Goal: Information Seeking & Learning: Learn about a topic

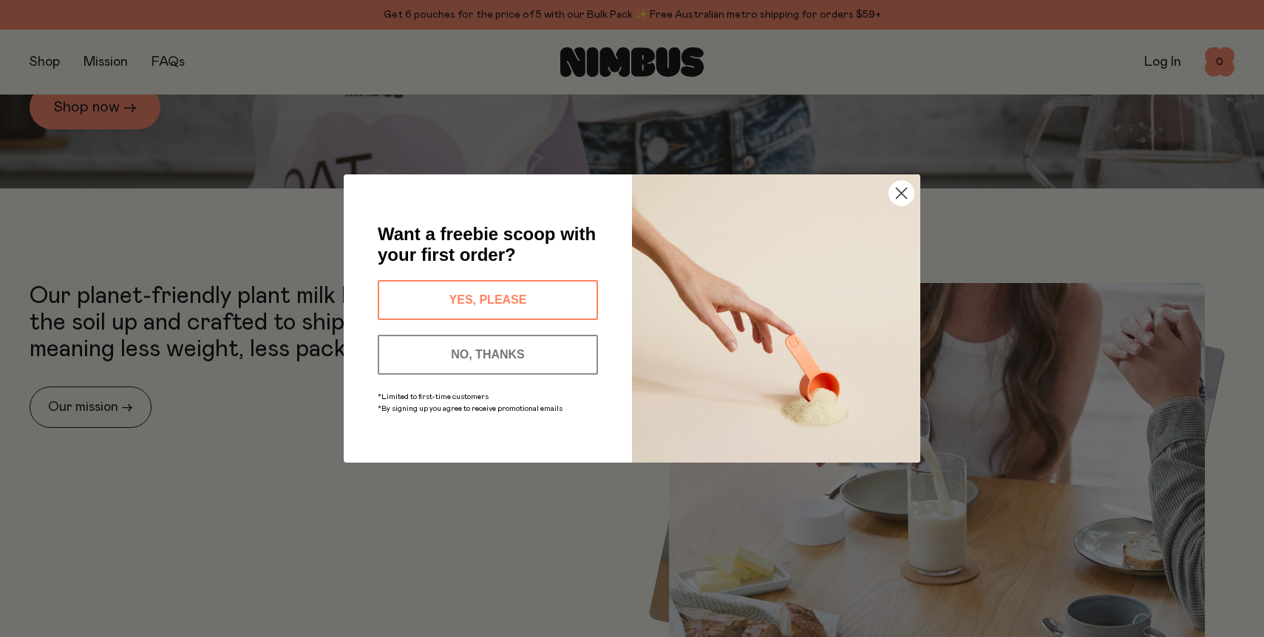
scroll to position [476, 0]
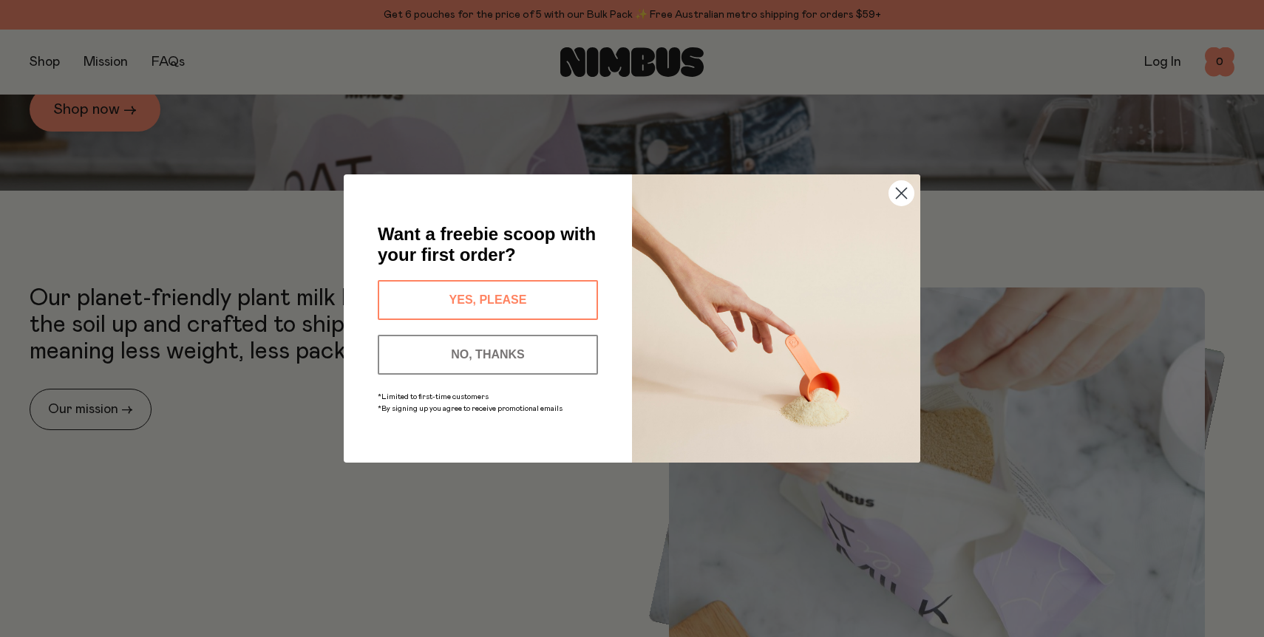
click at [472, 371] on button "NO, THANKS" at bounding box center [488, 355] width 220 height 40
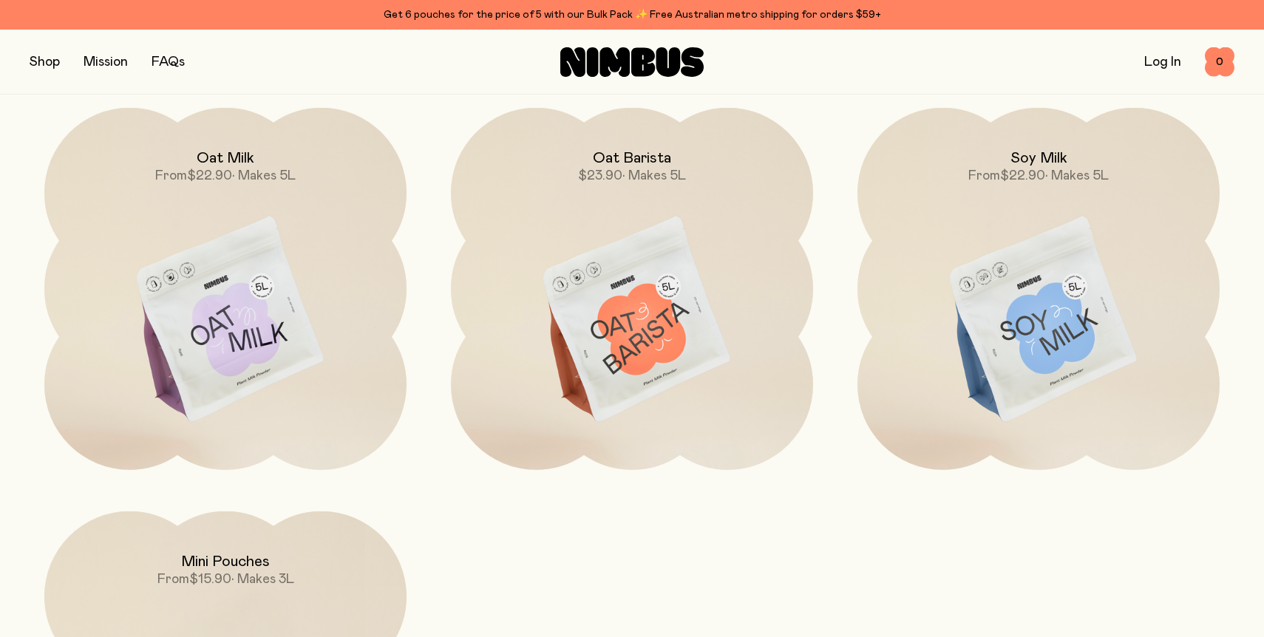
scroll to position [1394, 0]
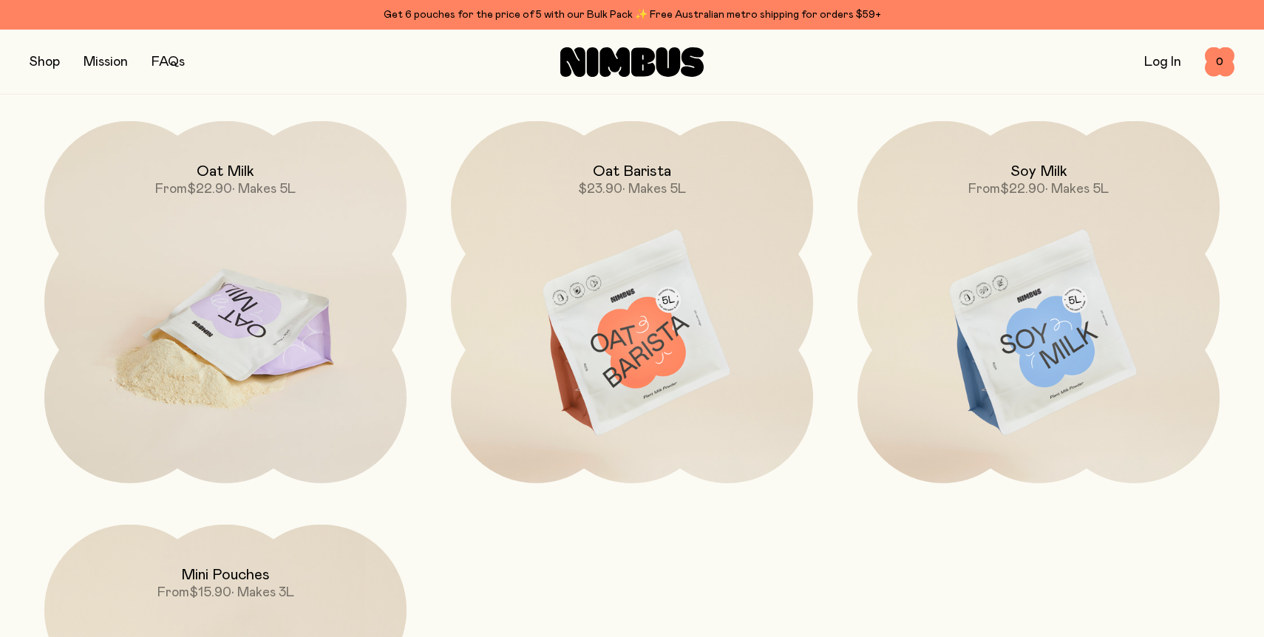
click at [279, 369] on img at bounding box center [225, 334] width 362 height 426
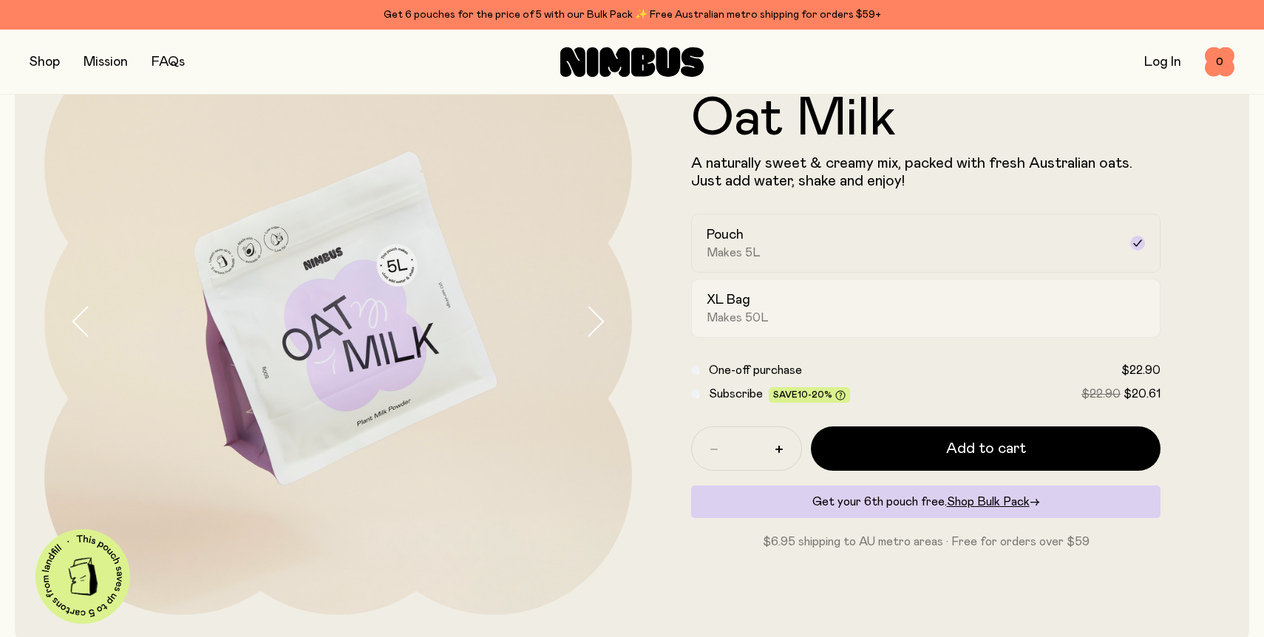
scroll to position [120, 0]
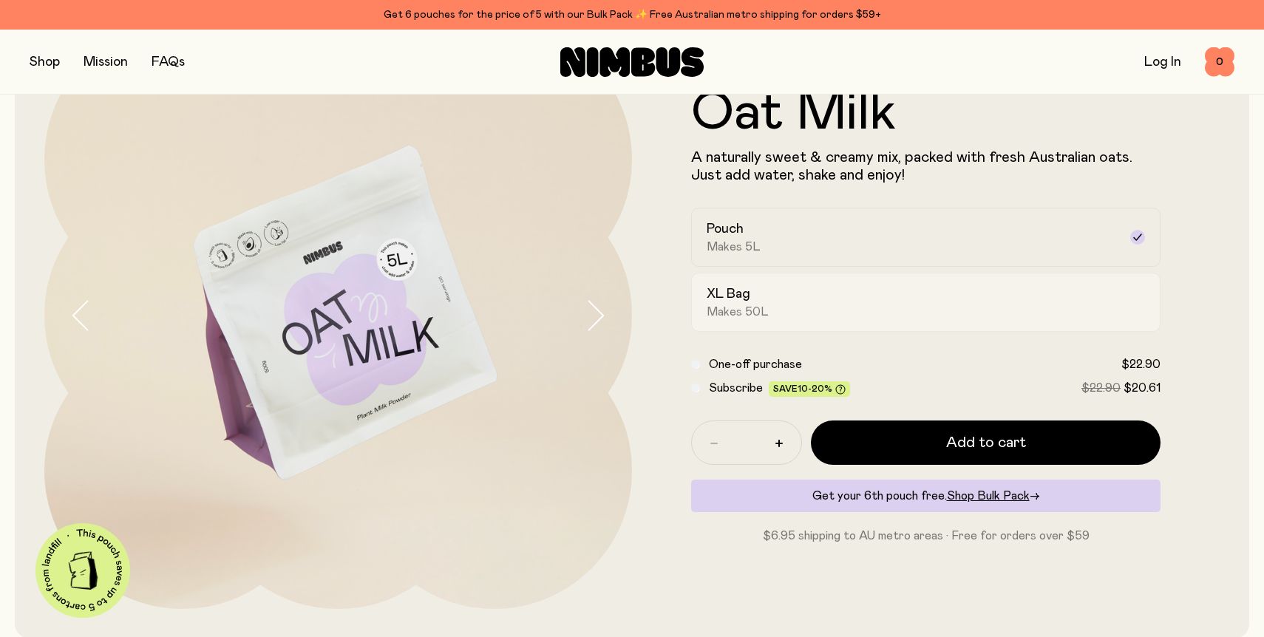
click at [785, 313] on div "XL Bag Makes 50L" at bounding box center [912, 302] width 412 height 34
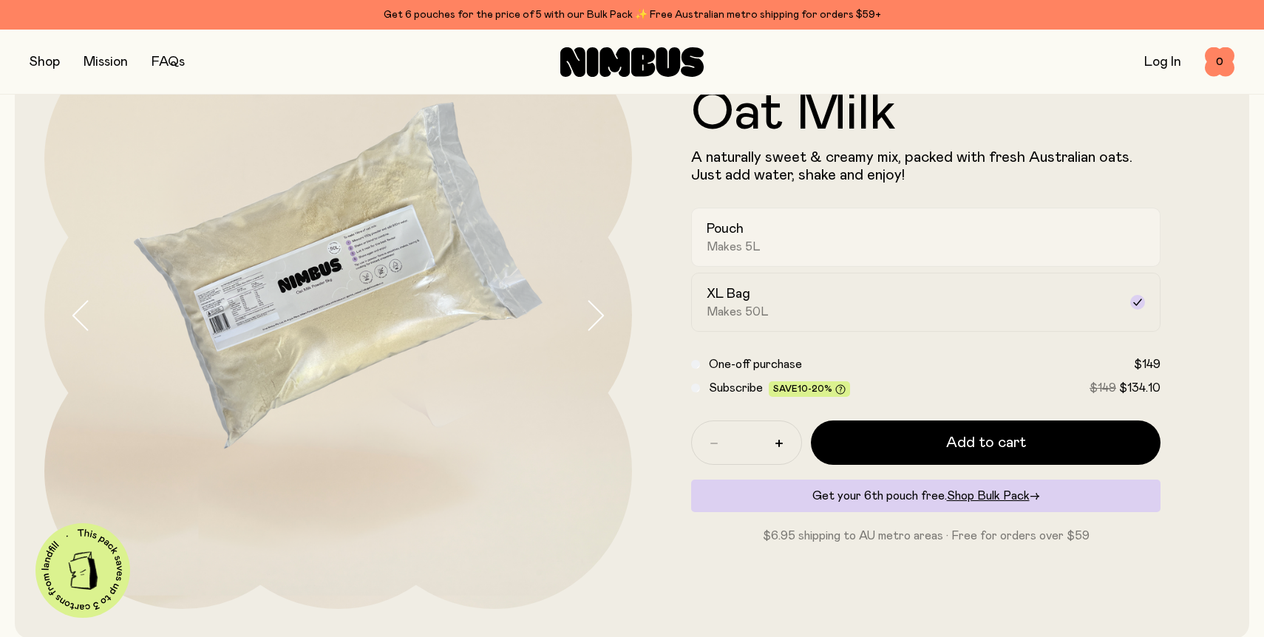
click at [777, 239] on div "Pouch Makes 5L" at bounding box center [912, 237] width 412 height 34
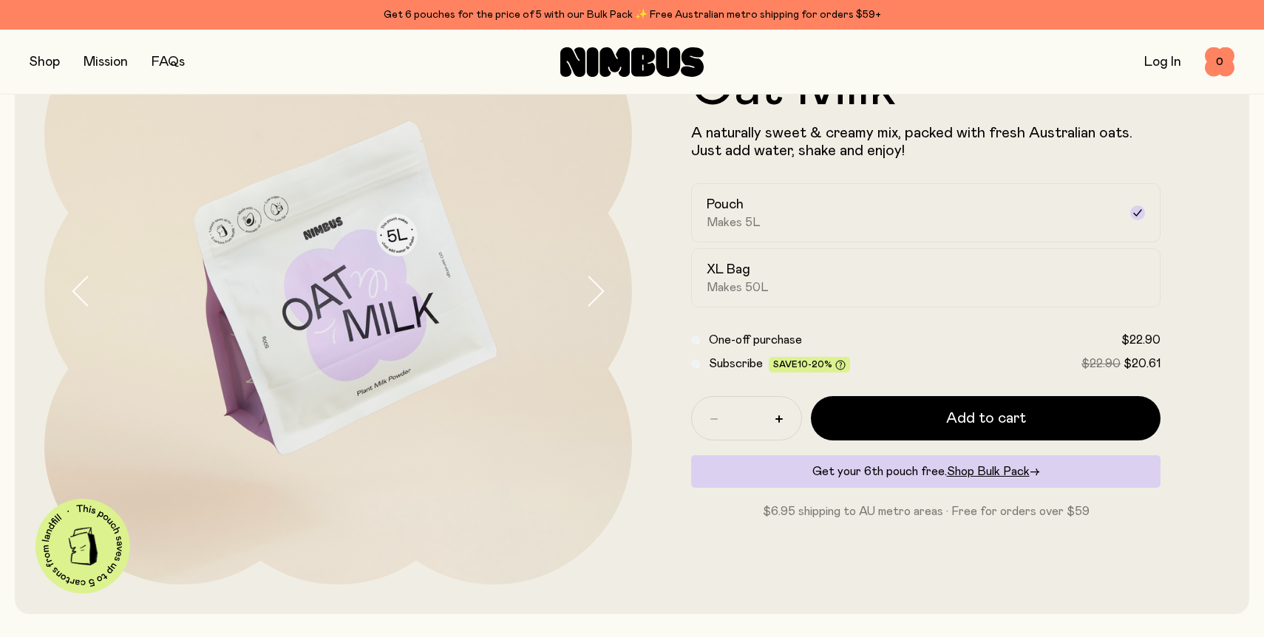
scroll to position [0, 0]
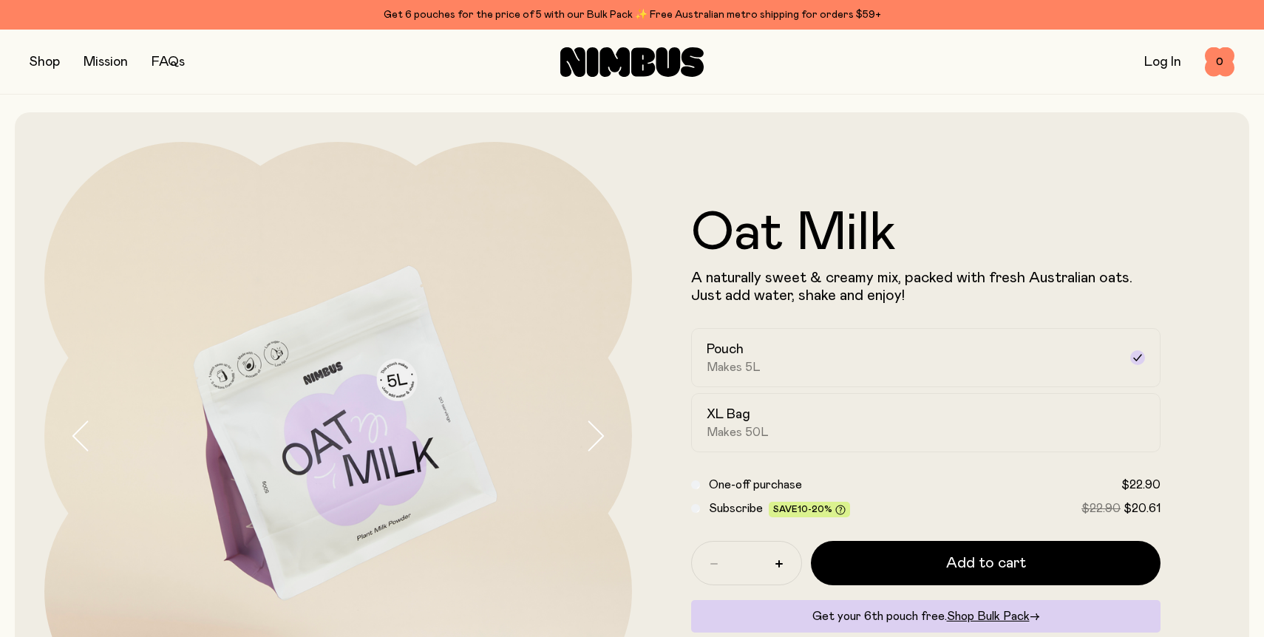
click at [168, 59] on link "FAQs" at bounding box center [167, 61] width 33 height 13
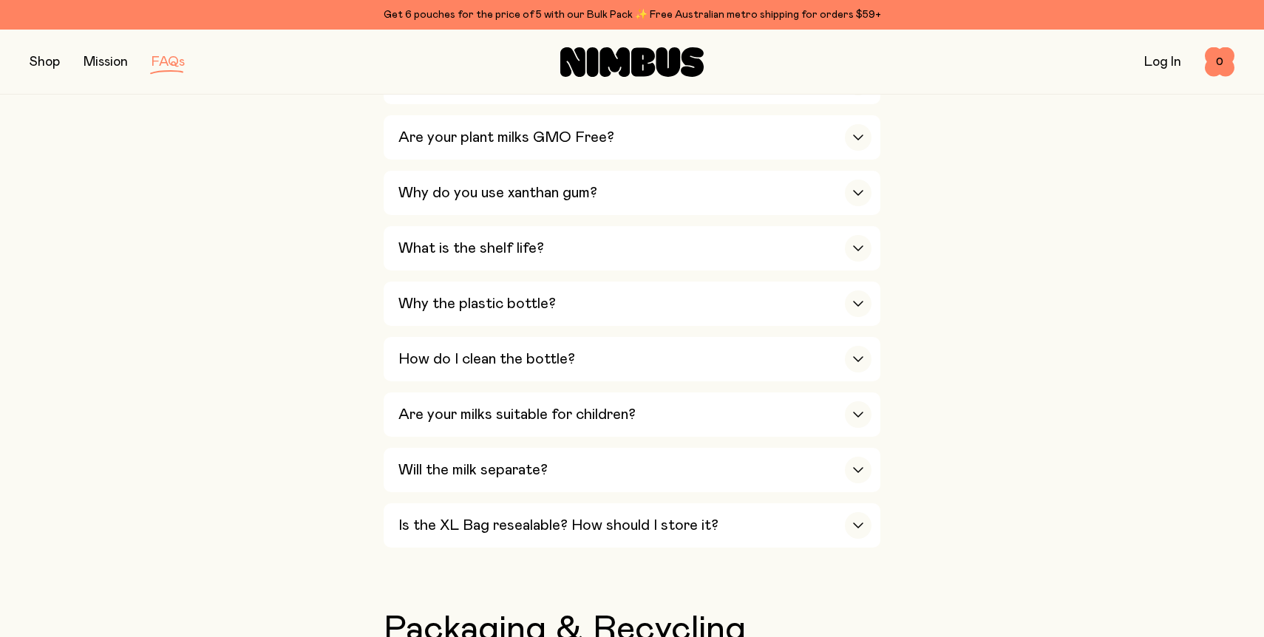
scroll to position [940, 0]
click at [785, 307] on div "Why the plastic bottle?" at bounding box center [634, 302] width 473 height 44
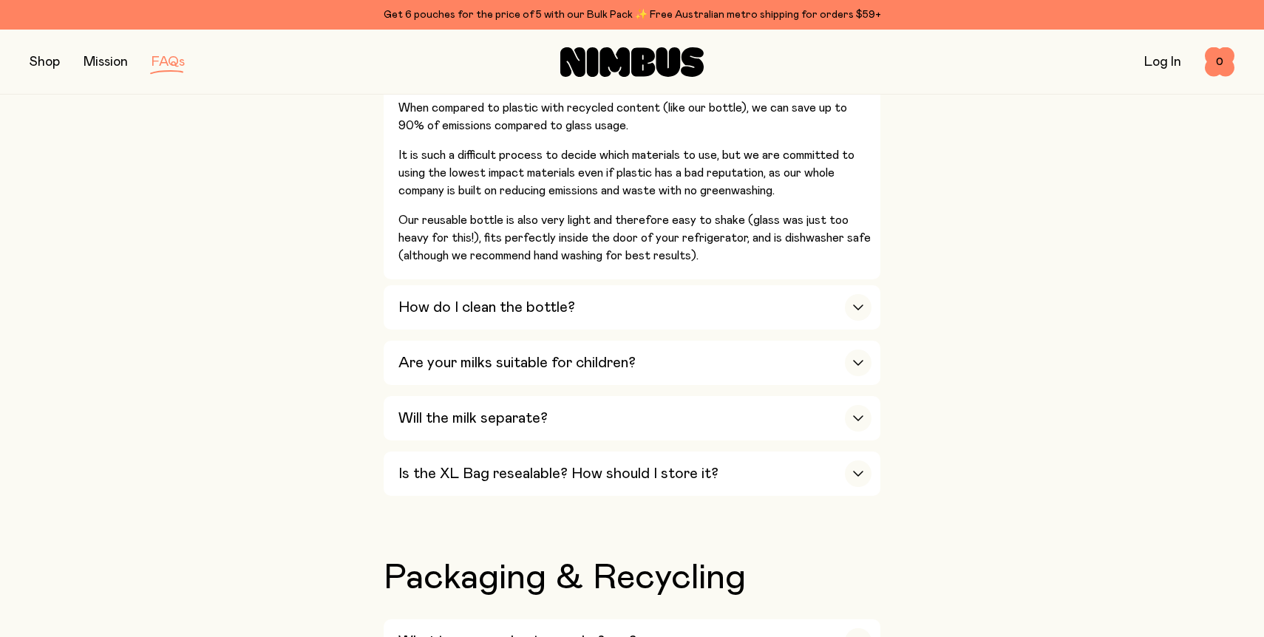
scroll to position [1381, 0]
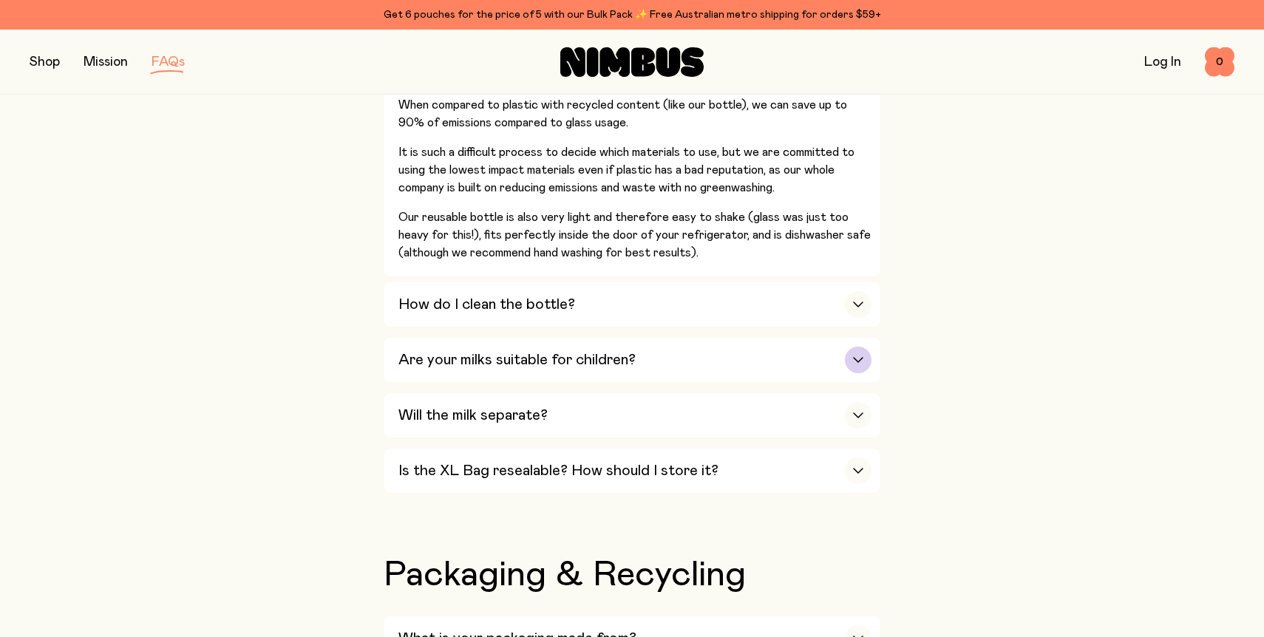
click at [454, 359] on h3 "Are your milks suitable for children?" at bounding box center [516, 360] width 237 height 18
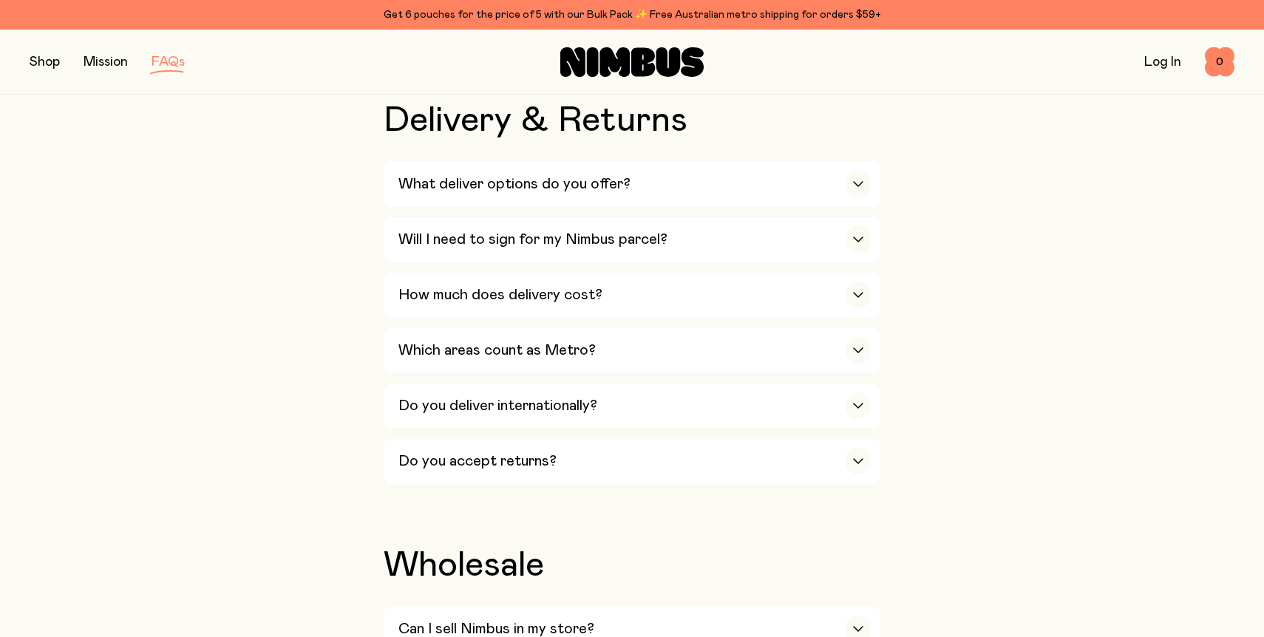
scroll to position [2309, 0]
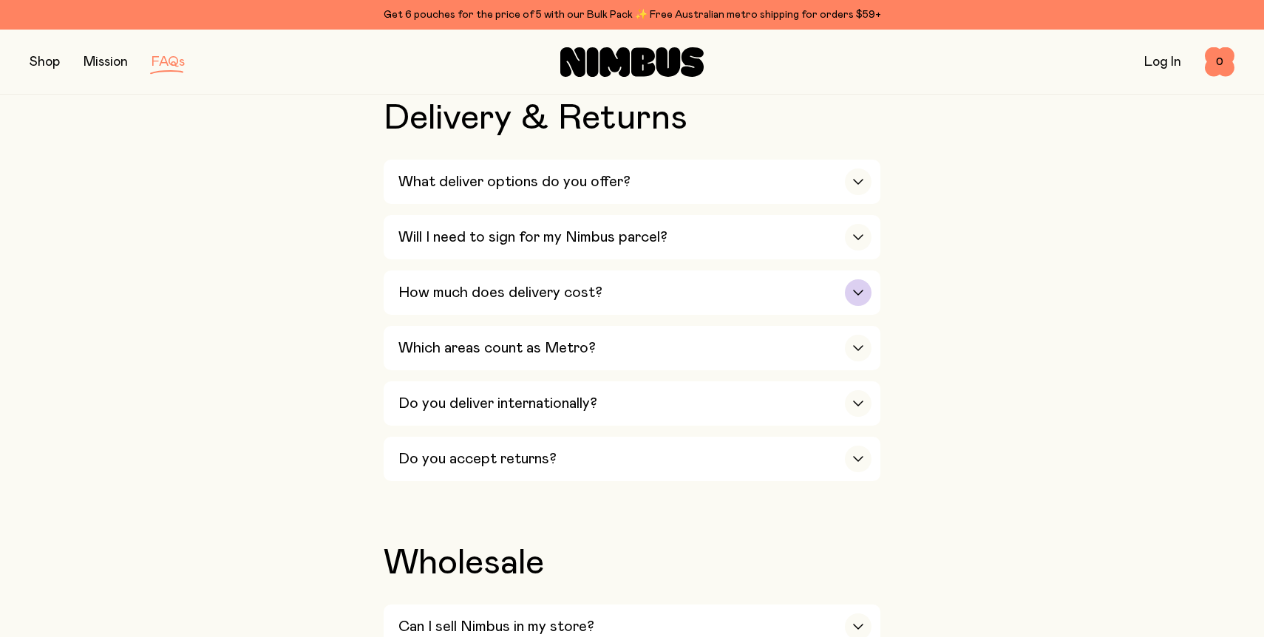
click at [821, 304] on div "How much does delivery cost?" at bounding box center [634, 292] width 473 height 44
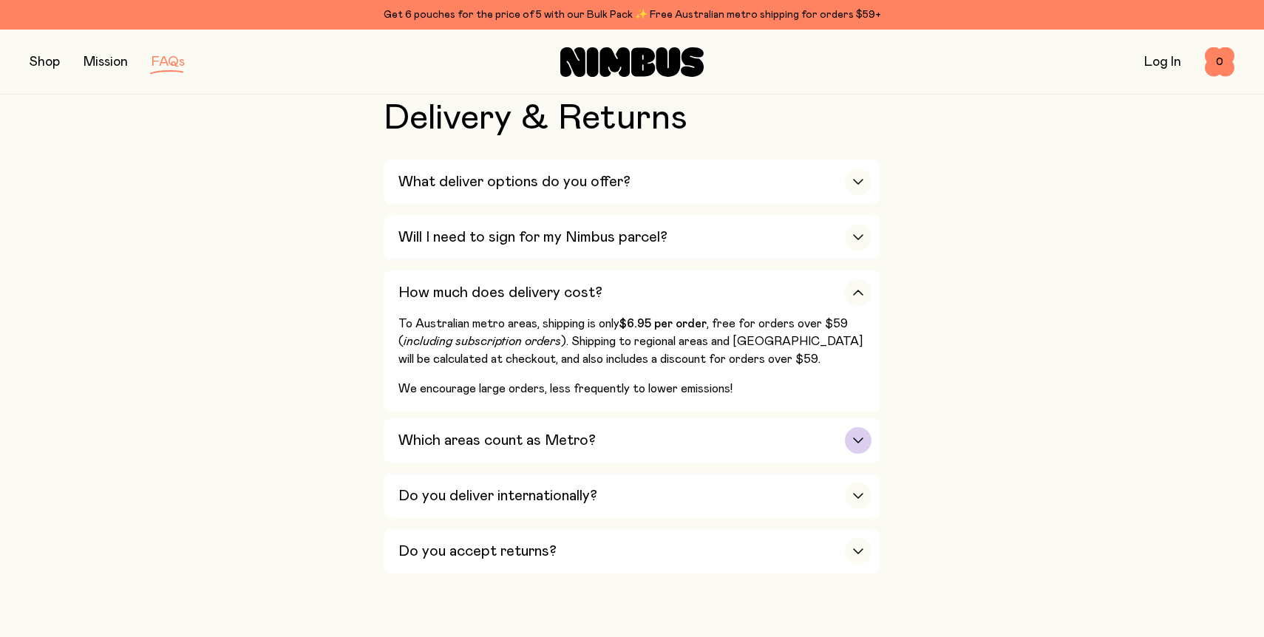
click at [495, 449] on h3 "Which areas count as Metro?" at bounding box center [496, 441] width 197 height 18
